Goal: Information Seeking & Learning: Learn about a topic

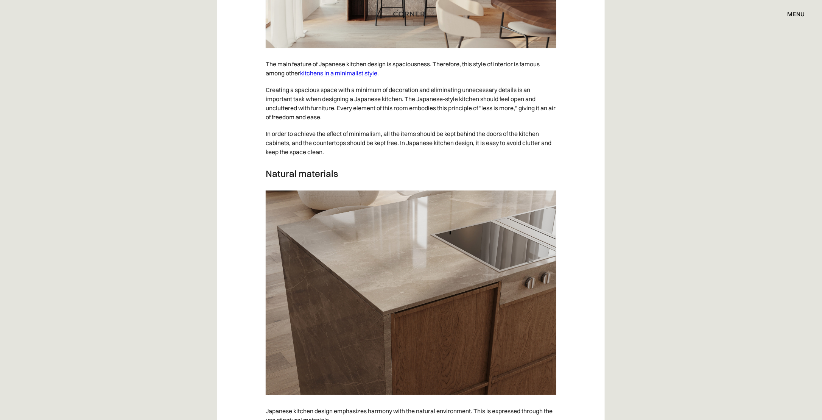
scroll to position [1363, 0]
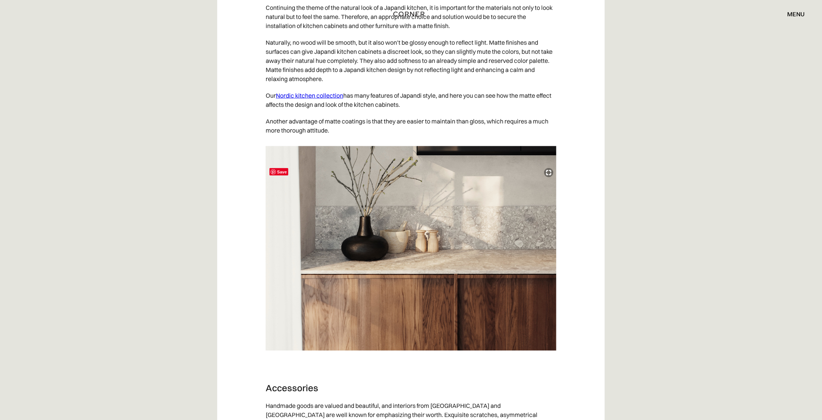
scroll to position [3370, 0]
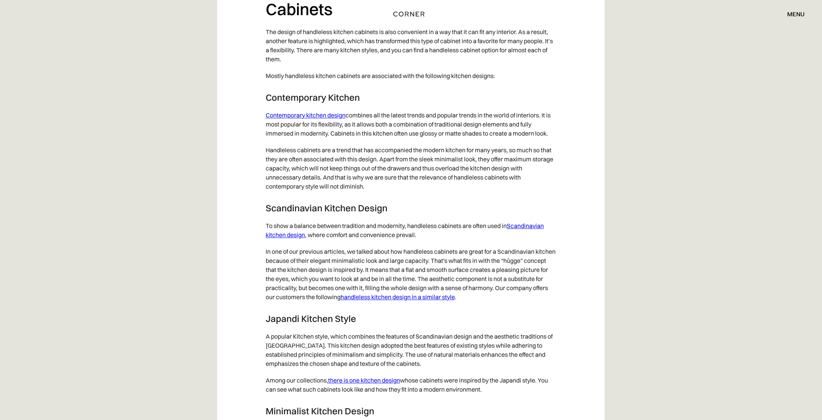
scroll to position [3748, 0]
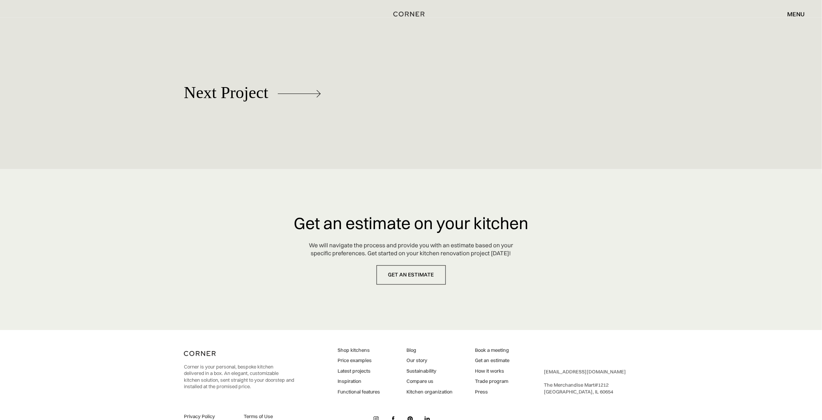
scroll to position [3503, 0]
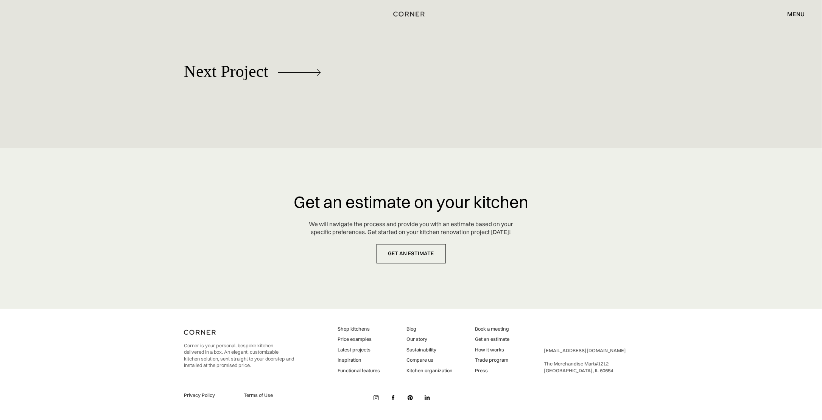
click at [357, 338] on link "Price examples" at bounding box center [359, 339] width 42 height 7
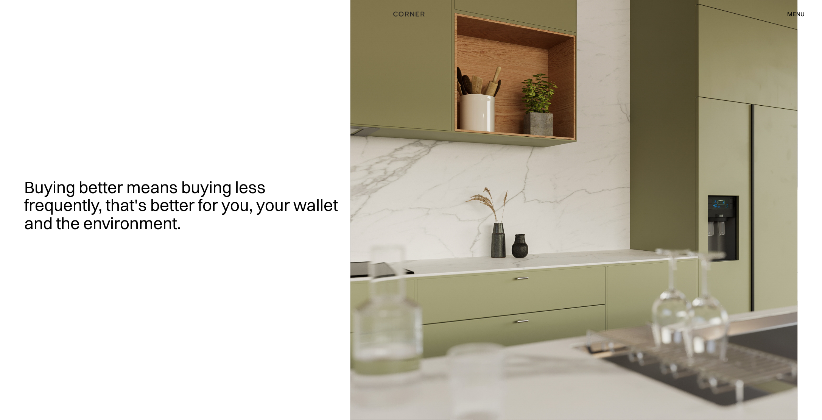
click at [790, 15] on div "menu" at bounding box center [796, 14] width 17 height 6
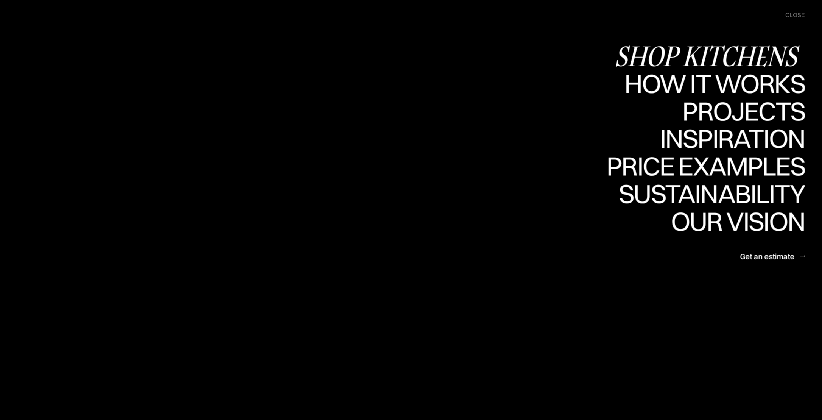
click at [728, 50] on div "Shop Kitchens" at bounding box center [710, 56] width 190 height 27
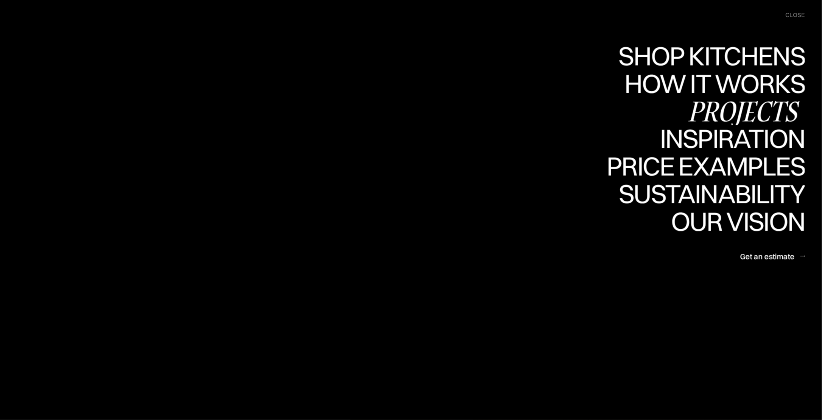
click at [722, 116] on div "Projects" at bounding box center [744, 111] width 123 height 27
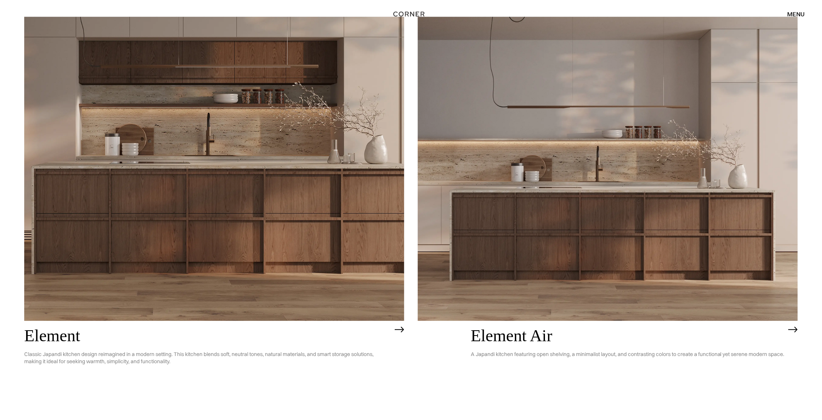
scroll to position [886, 0]
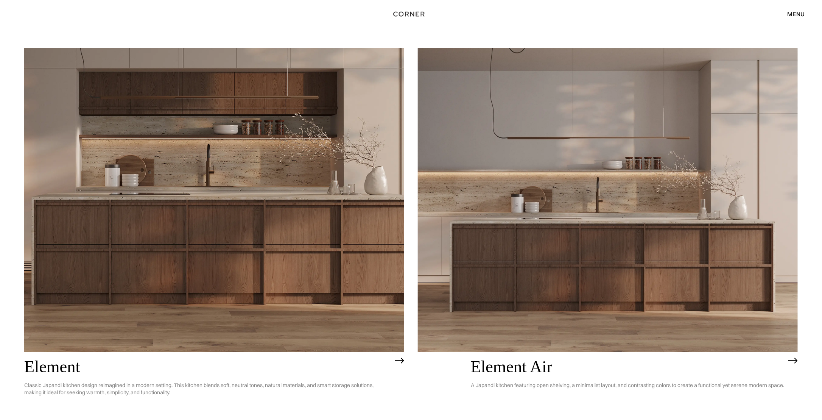
click at [397, 362] on img at bounding box center [399, 360] width 9 height 6
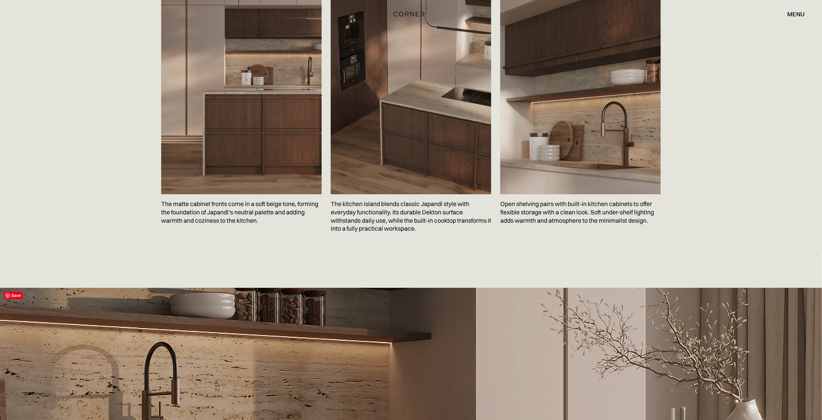
scroll to position [1514, 0]
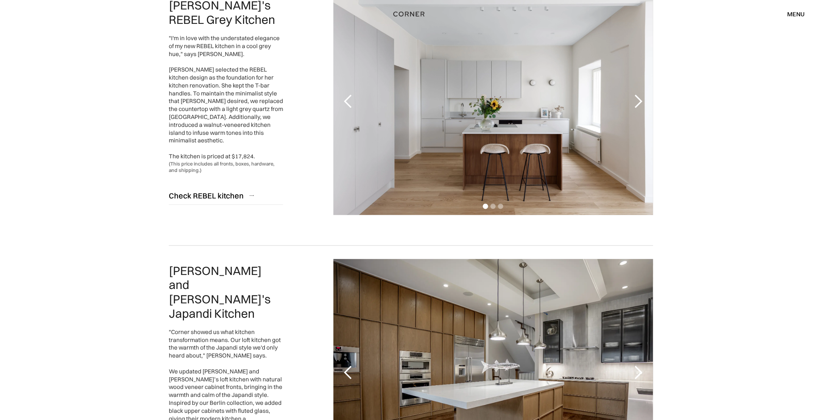
scroll to position [265, 0]
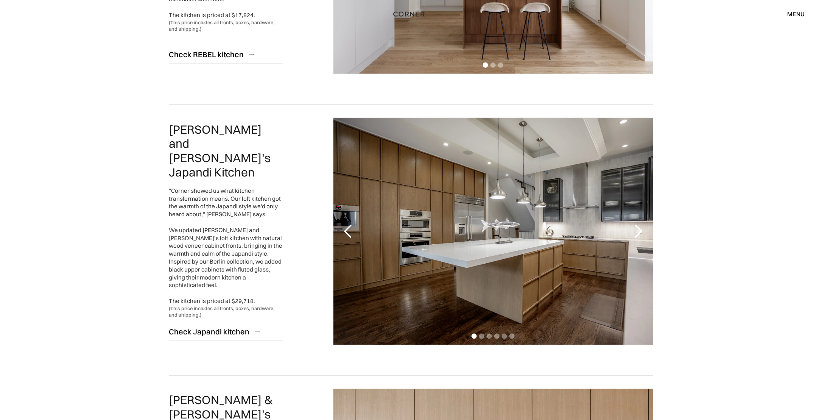
click at [638, 232] on div "next slide" at bounding box center [638, 231] width 15 height 15
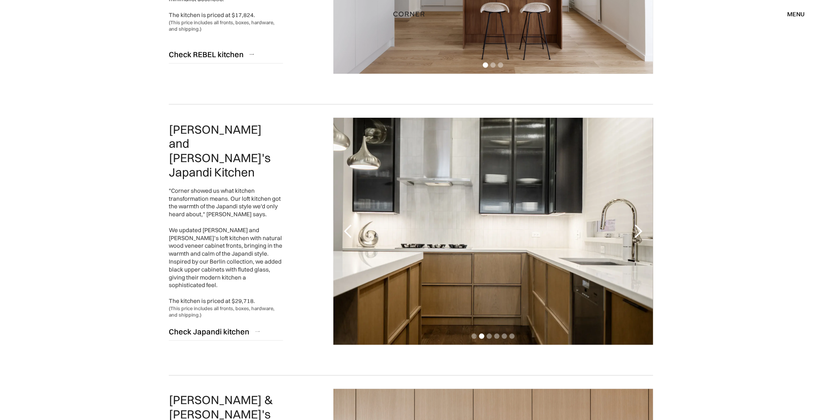
click at [638, 232] on div "next slide" at bounding box center [638, 231] width 15 height 15
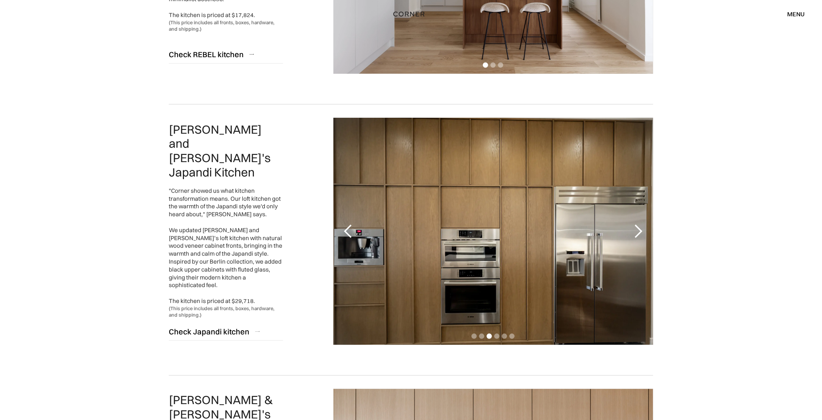
click at [638, 232] on div "next slide" at bounding box center [638, 231] width 15 height 15
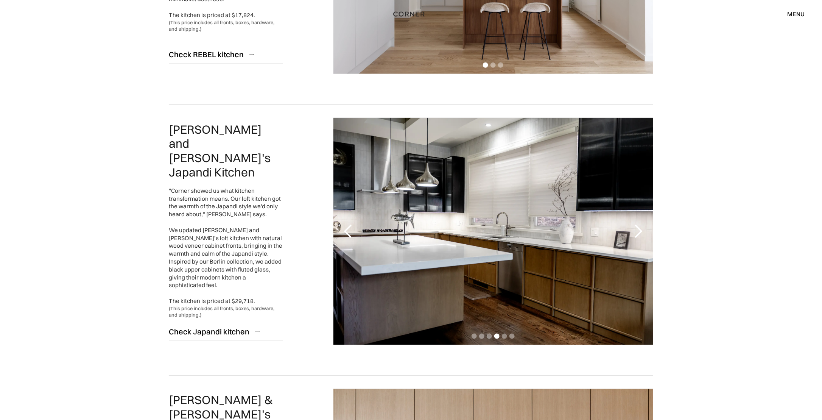
click at [638, 232] on div "next slide" at bounding box center [638, 231] width 15 height 15
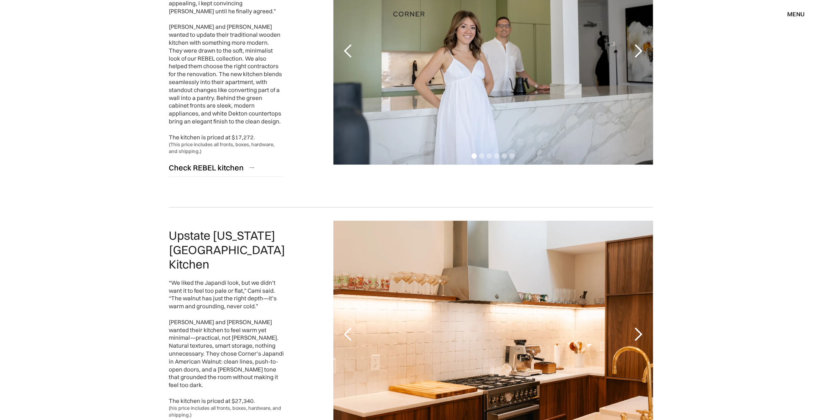
scroll to position [1516, 0]
